Goal: Task Accomplishment & Management: Manage account settings

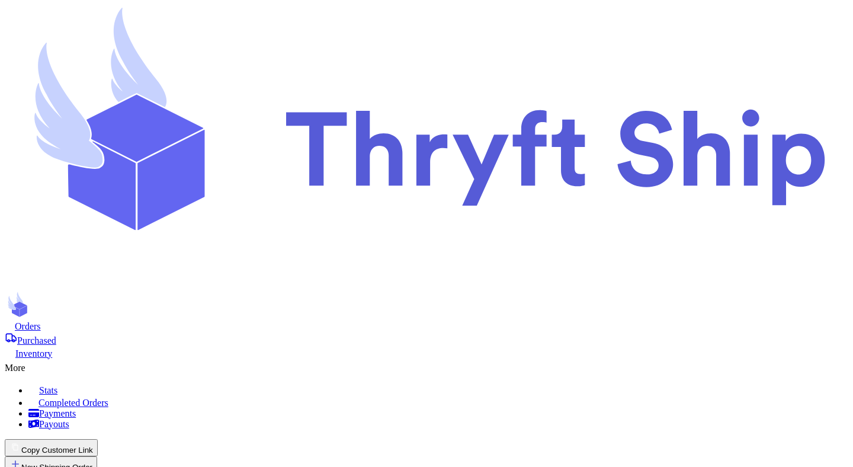
scroll to position [425, 0]
drag, startPoint x: 246, startPoint y: 301, endPoint x: 463, endPoint y: 304, distance: 216.8
copy p "Absorb Stripe's processing fees so customers pay exactly"
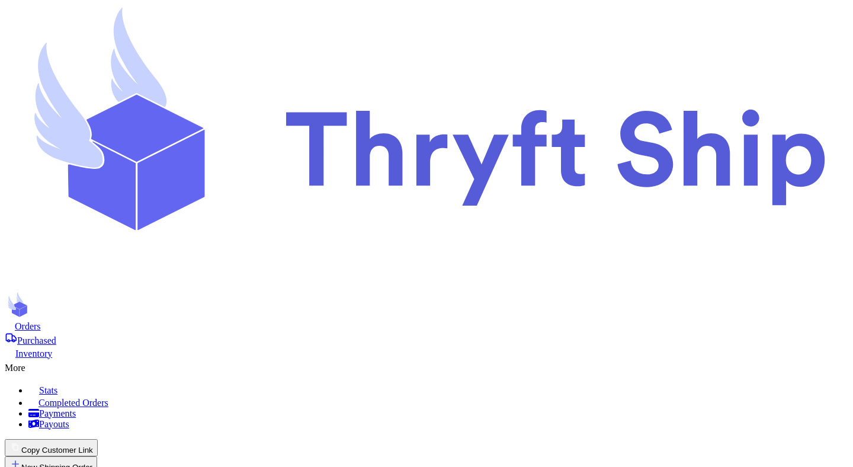
drag, startPoint x: 253, startPoint y: 131, endPoint x: 426, endPoint y: 132, distance: 173.0
copy p "Allow customers to add items to their order wit"
